Goal: Task Accomplishment & Management: Manage account settings

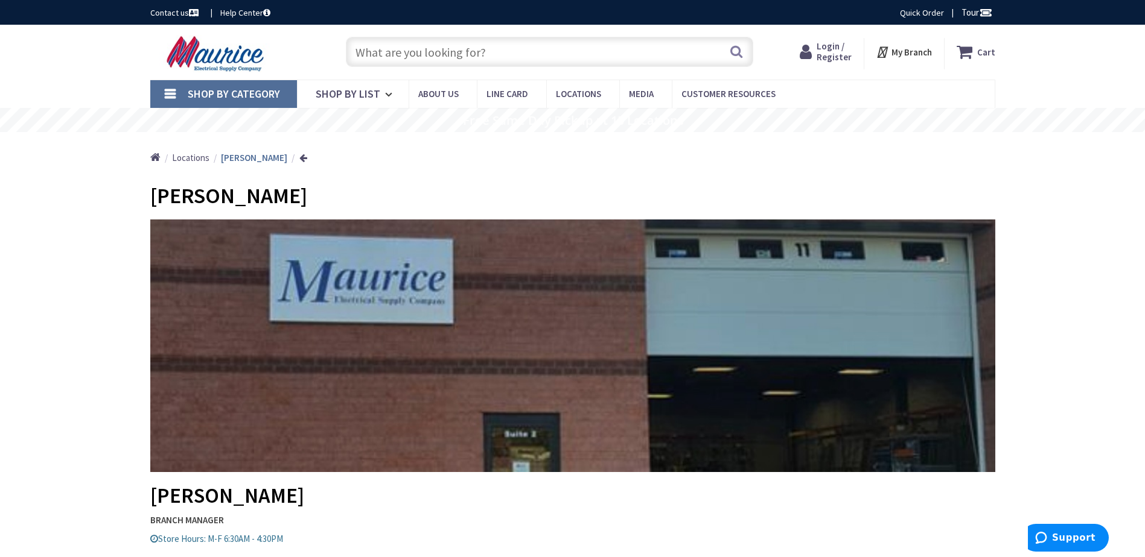
click at [817, 54] on link "Login / Register Login" at bounding box center [825, 52] width 52 height 22
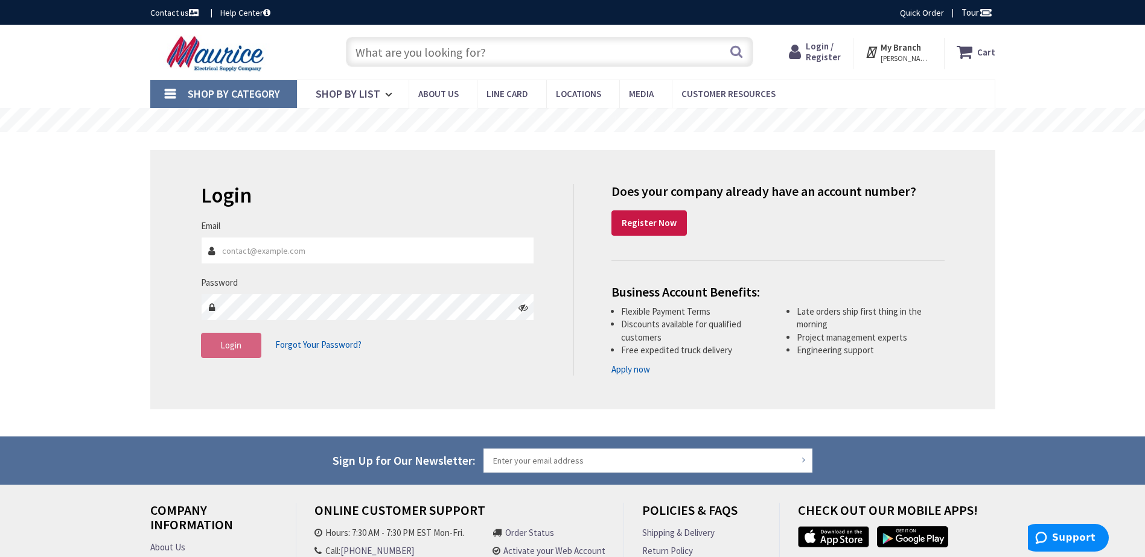
click at [271, 250] on input "Email" at bounding box center [368, 250] width 334 height 27
click at [323, 245] on input "Email" at bounding box center [368, 250] width 334 height 27
click at [101, 287] on div "Skip to Content Toggle Nav Search Cart My Cart Close" at bounding box center [572, 370] width 1145 height 690
click at [286, 258] on input "Email" at bounding box center [368, 250] width 334 height 27
click at [286, 256] on input "Email" at bounding box center [368, 250] width 334 height 27
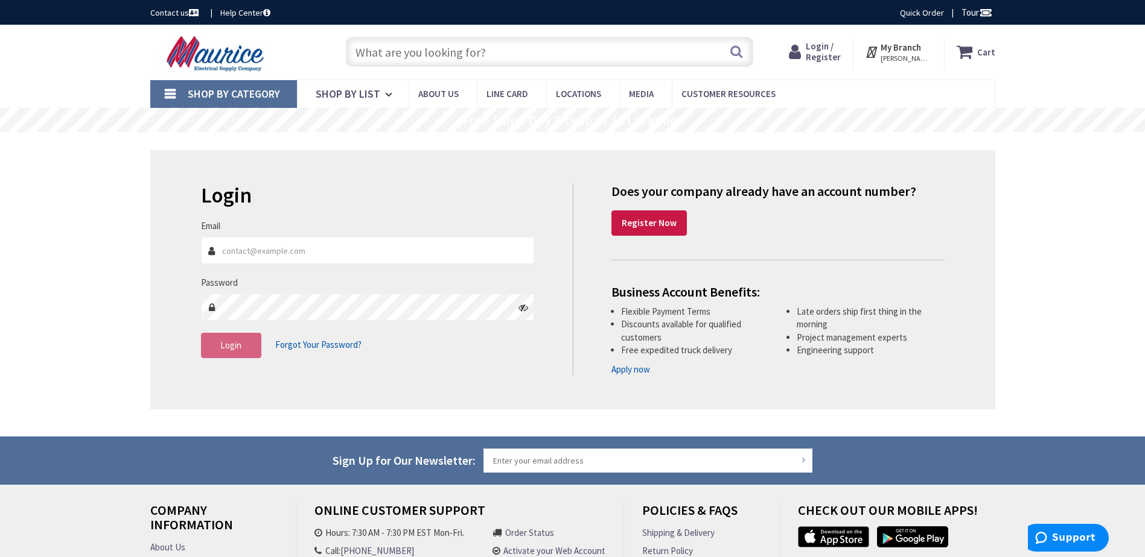
drag, startPoint x: 286, startPoint y: 256, endPoint x: 136, endPoint y: 298, distance: 156.1
click at [136, 298] on main "Login Invalid login or password Email Password Login Forgot Your Password?" at bounding box center [572, 284] width 905 height 305
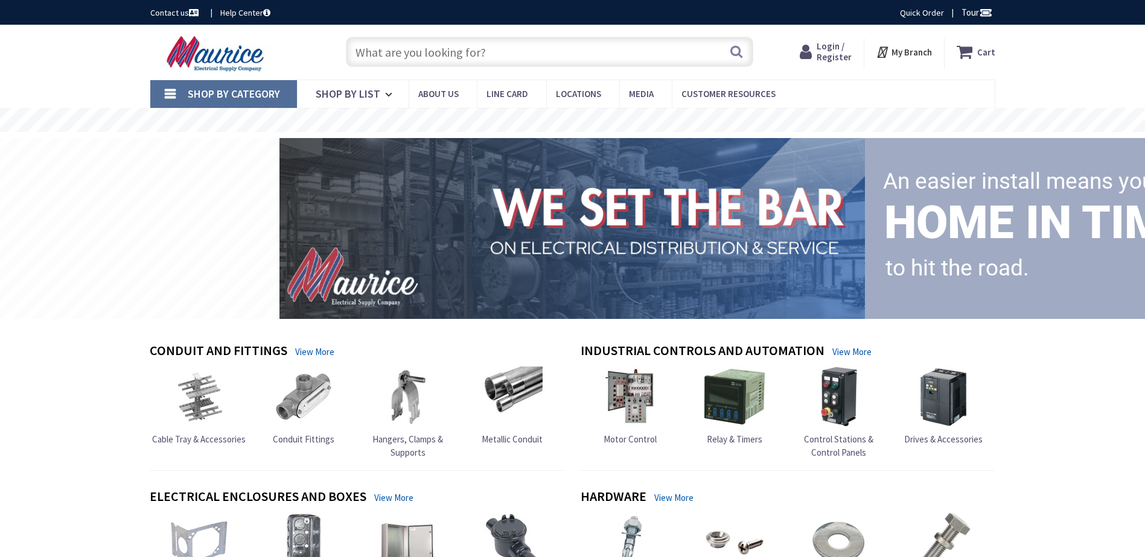
click at [827, 59] on span "Login / Register" at bounding box center [833, 51] width 35 height 22
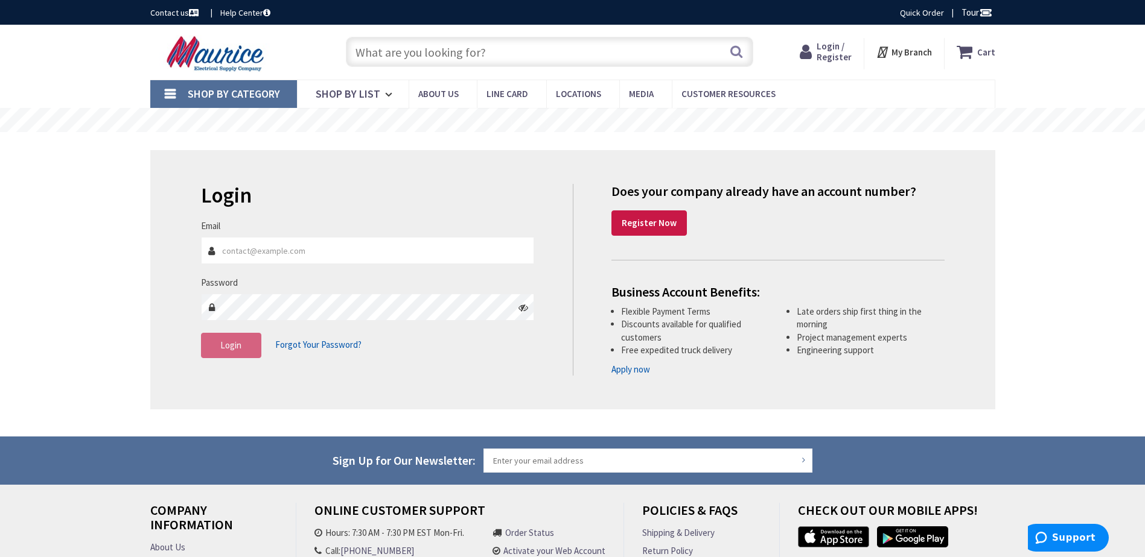
click at [286, 252] on input "Email" at bounding box center [368, 250] width 334 height 27
click at [80, 340] on div "Skip to Content Toggle Nav Search Cart My Cart Close" at bounding box center [572, 370] width 1145 height 690
click at [284, 249] on input "Email" at bounding box center [368, 250] width 334 height 27
paste input "EV00397243"
type input "EV00397243"
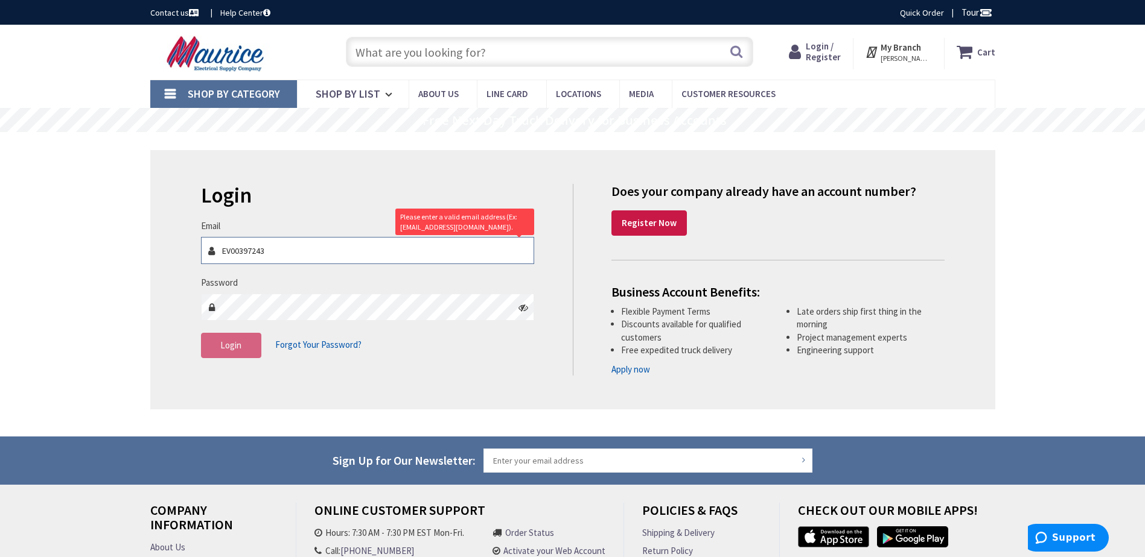
drag, startPoint x: 284, startPoint y: 249, endPoint x: 186, endPoint y: 256, distance: 98.0
click at [186, 256] on div "Login Invalid login or password Email EV00397243 Please enter a valid email add…" at bounding box center [572, 279] width 845 height 259
type input "j"
click at [243, 251] on input "Email" at bounding box center [368, 250] width 334 height 27
click at [285, 248] on input "Janderson" at bounding box center [368, 250] width 334 height 27
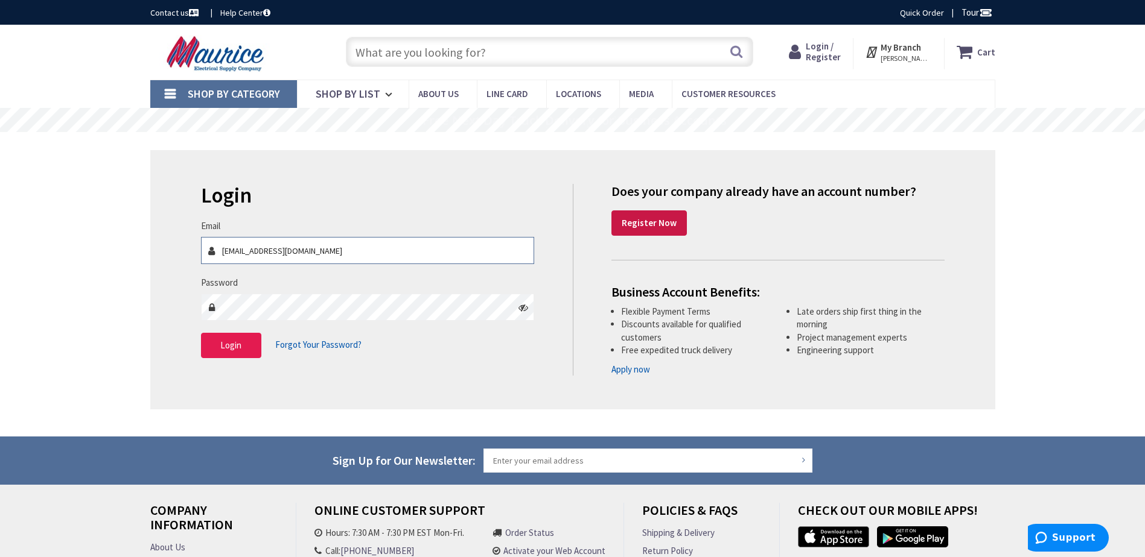
type input "Janderson@TEICONST.COM"
click at [228, 349] on span "Login" at bounding box center [230, 345] width 21 height 11
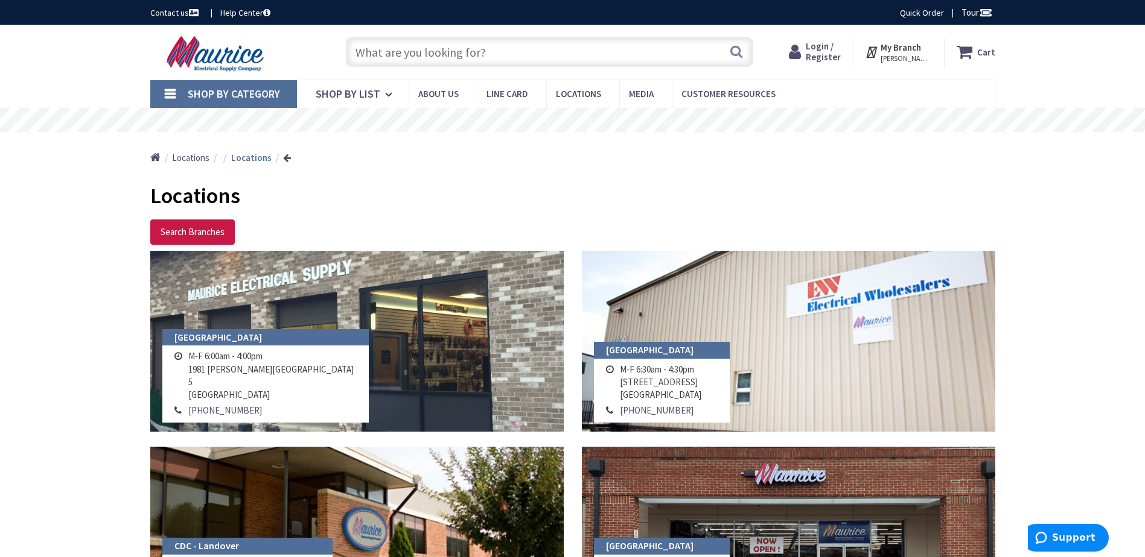
click at [752, 172] on div "Home Locations Locations" at bounding box center [572, 153] width 905 height 43
click at [687, 116] on span "Invoices/Statements" at bounding box center [716, 119] width 76 height 12
